Goal: Task Accomplishment & Management: Manage account settings

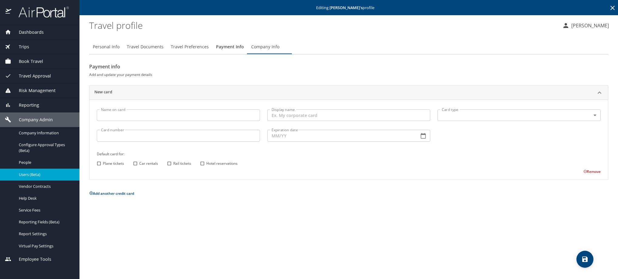
click at [611, 6] on icon at bounding box center [612, 7] width 7 height 7
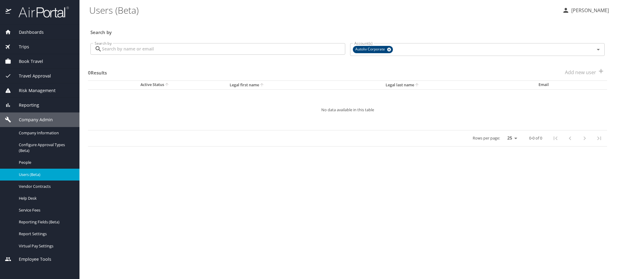
click at [214, 55] on input "Search by" at bounding box center [223, 49] width 243 height 12
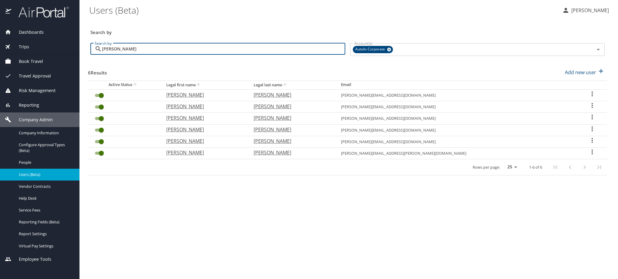
type input "[PERSON_NAME]"
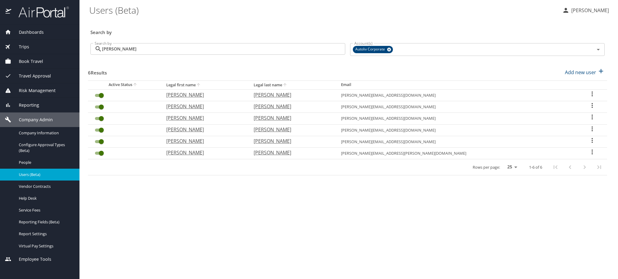
click at [594, 155] on icon "User Search Table" at bounding box center [592, 151] width 7 height 7
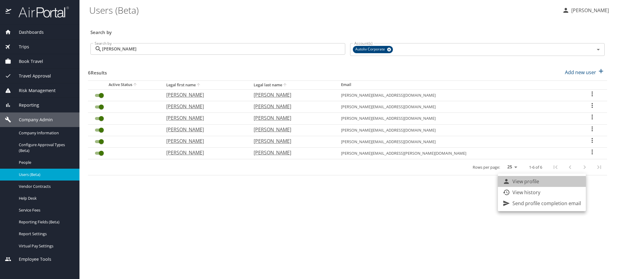
click at [582, 182] on li "View profile" at bounding box center [542, 181] width 88 height 11
select select "US"
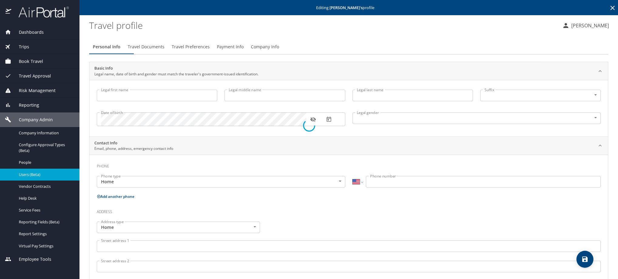
type input "[PERSON_NAME]"
type input "[DEMOGRAPHIC_DATA]"
type input "[PERSON_NAME]"
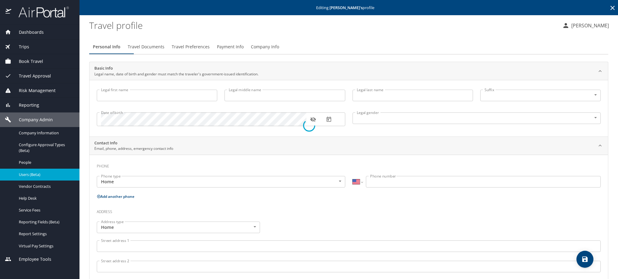
select select "MX"
type input "[PHONE_NUMBER]"
select select "MX"
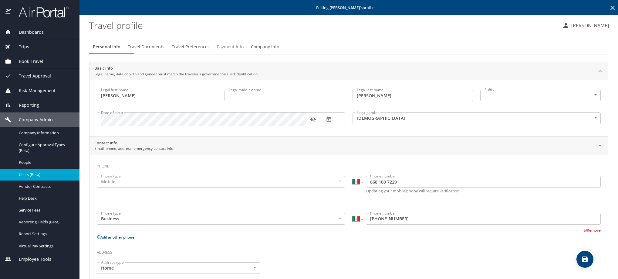
click at [244, 51] on span "Payment Info" at bounding box center [230, 47] width 27 height 8
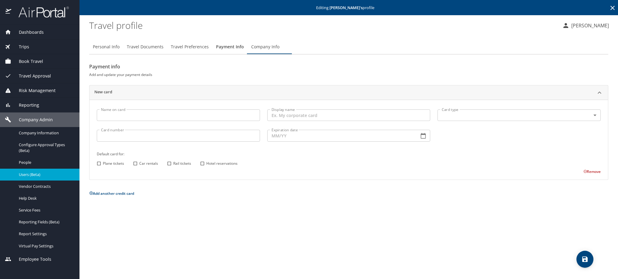
click at [611, 6] on icon at bounding box center [612, 7] width 7 height 7
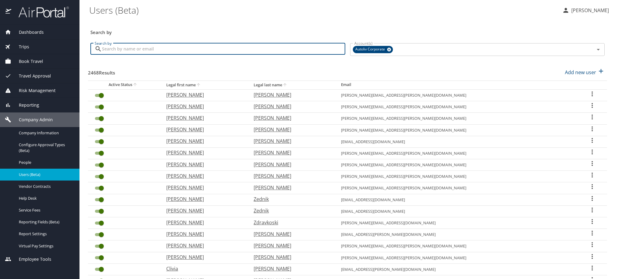
click at [223, 52] on input "Search by" at bounding box center [223, 49] width 243 height 12
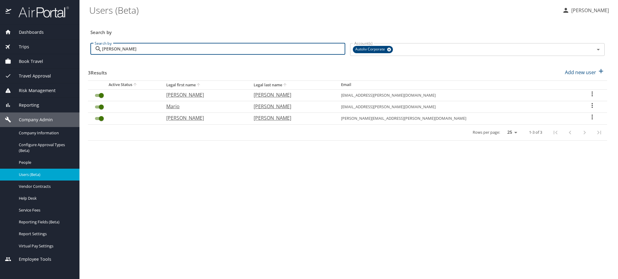
type input "[PERSON_NAME]"
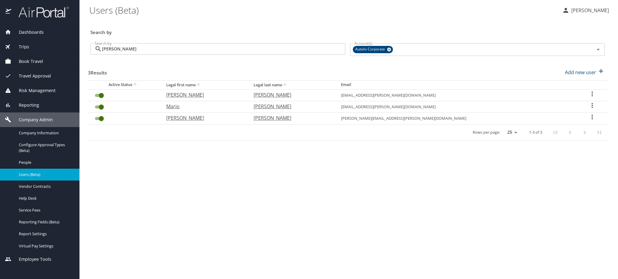
click at [592, 96] on icon "User Search Table" at bounding box center [592, 93] width 1 height 5
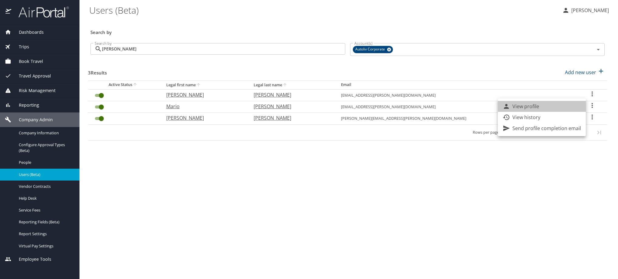
click at [539, 108] on p "View profile" at bounding box center [526, 106] width 27 height 7
select select "US"
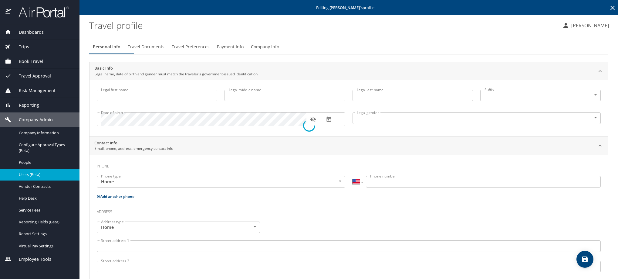
type input "[PERSON_NAME]"
type input "[DEMOGRAPHIC_DATA]"
type input "[PERSON_NAME]"
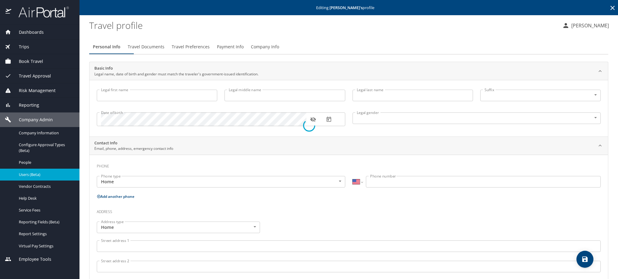
type input "[PERSON_NAME]"
select select "MX"
type input "[PHONE_NUMBER]"
type input "[EMAIL_ADDRESS][DOMAIN_NAME]"
select select "US"
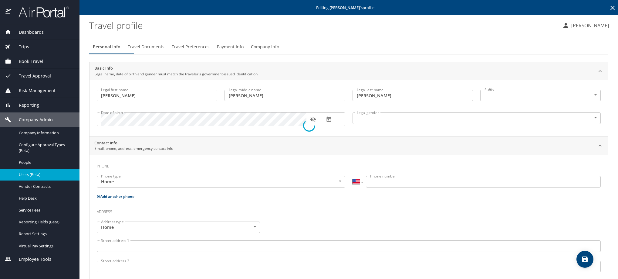
select select "US"
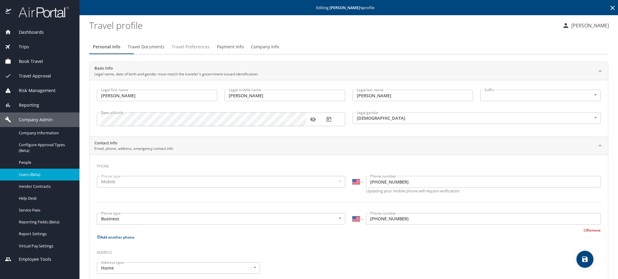
click at [210, 51] on span "Travel Preferences" at bounding box center [191, 47] width 38 height 8
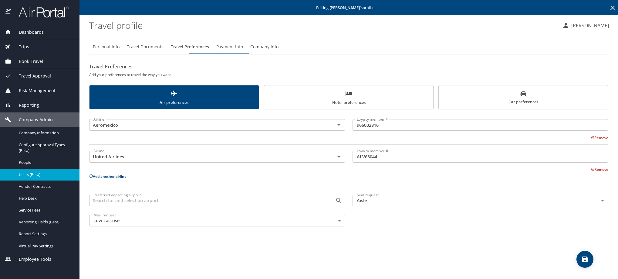
click at [243, 51] on span "Payment Info" at bounding box center [229, 47] width 27 height 8
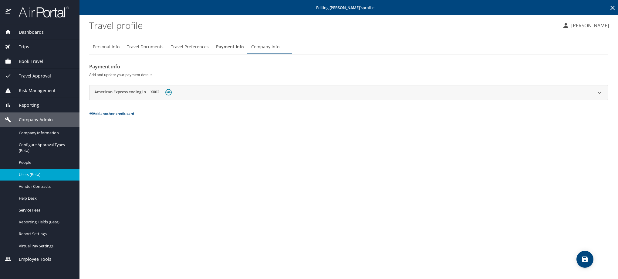
click at [121, 97] on div "American Express ending in ...X002" at bounding box center [133, 92] width 79 height 9
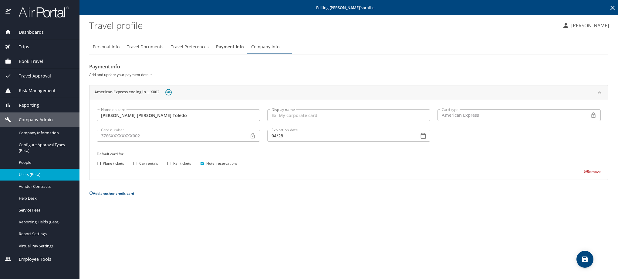
click at [202, 167] on input "Hotel reservations" at bounding box center [203, 163] width 8 height 8
checkbox input "false"
click at [584, 258] on icon "save" at bounding box center [585, 258] width 7 height 7
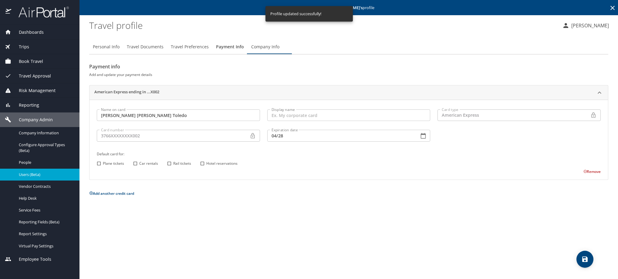
click at [585, 259] on icon "save" at bounding box center [585, 258] width 5 height 5
click at [611, 8] on icon at bounding box center [612, 7] width 7 height 7
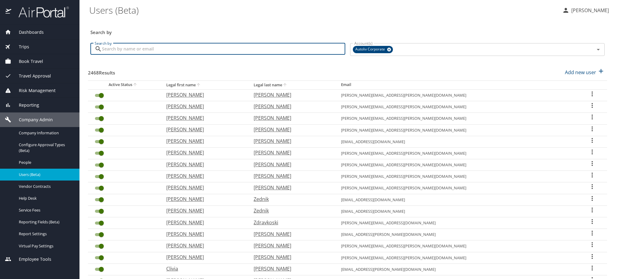
click at [261, 54] on input "Search by" at bounding box center [223, 49] width 243 height 12
paste input "[PERSON_NAME][EMAIL_ADDRESS][PERSON_NAME][DOMAIN_NAME]"
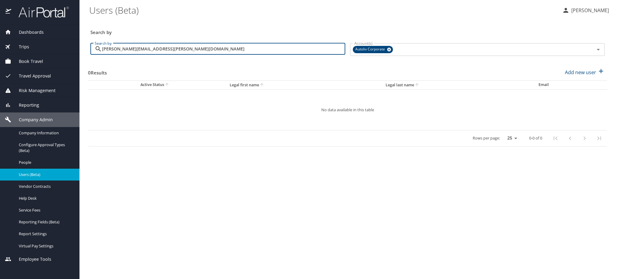
drag, startPoint x: 197, startPoint y: 55, endPoint x: 34, endPoint y: 53, distance: 163.0
click at [34, 53] on div "Dashboards AirPortal 360™ Manager My Travel Dashboard Trips Airtinerary® Lookup…" at bounding box center [309, 139] width 618 height 279
paste input "[PERSON_NAME].orti"
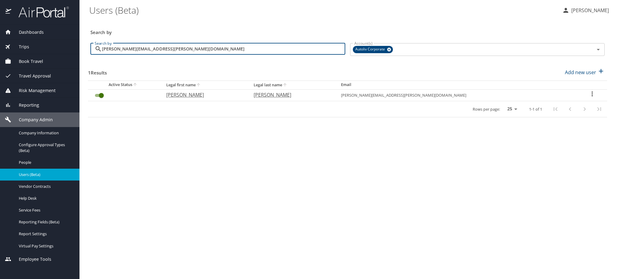
type input "[PERSON_NAME][EMAIL_ADDRESS][PERSON_NAME][DOMAIN_NAME]"
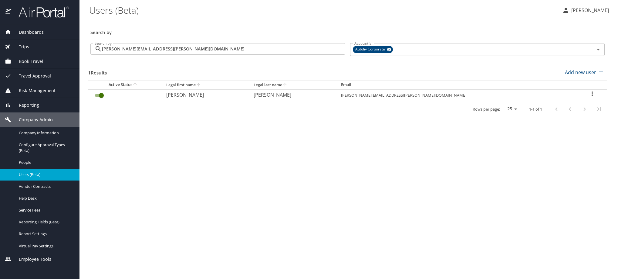
click at [589, 97] on icon "User Search Table" at bounding box center [592, 93] width 7 height 7
click at [559, 110] on li "View profile" at bounding box center [542, 106] width 88 height 11
select select "US"
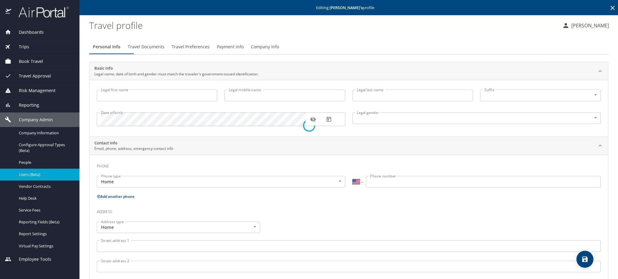
type input "[PERSON_NAME]"
type input "[DEMOGRAPHIC_DATA]"
type input "[PERSON_NAME]"
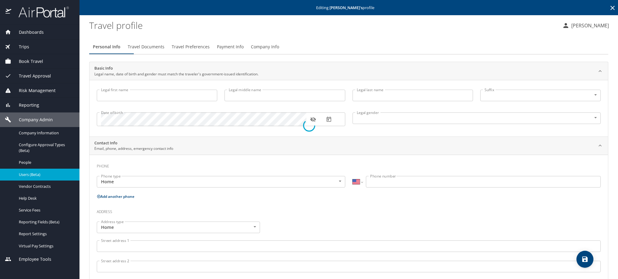
type input "Giavazzoli"
select select "MX"
type input "442 109 1638"
select select "MX"
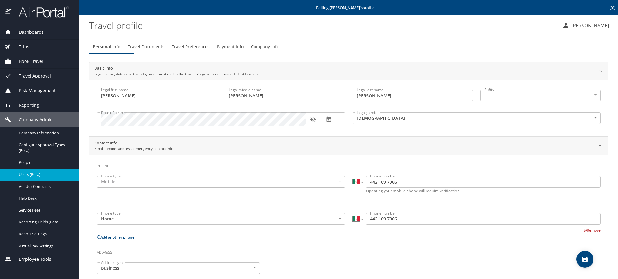
click at [244, 51] on span "Payment Info" at bounding box center [230, 47] width 27 height 8
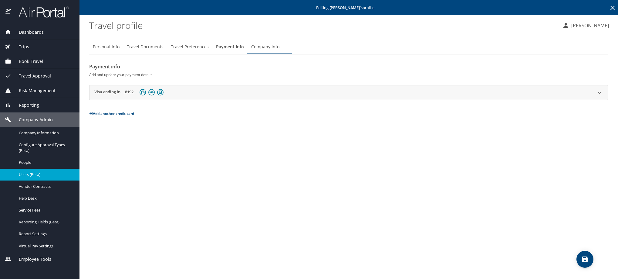
click at [118, 96] on h2 "Visa ending in ...8192" at bounding box center [113, 92] width 39 height 7
